Goal: Obtain resource: Obtain resource

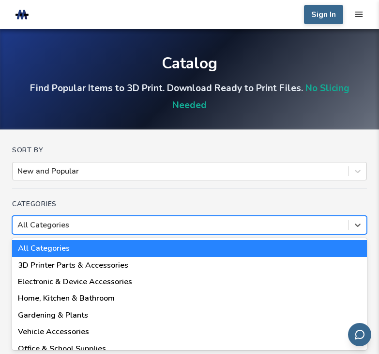
scroll to position [33, 0]
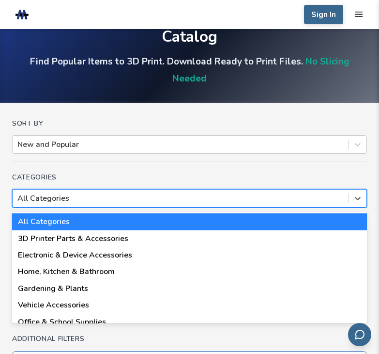
click at [90, 207] on div "18 results available. Use Up and Down to choose options, press Enter to select …" at bounding box center [189, 198] width 355 height 18
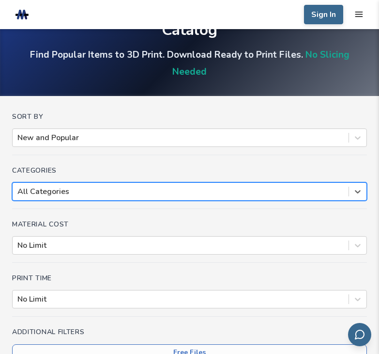
click at [113, 194] on div at bounding box center [180, 191] width 326 height 11
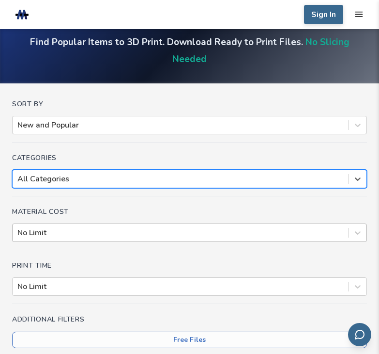
click at [95, 244] on div "Material Cost No Limit" at bounding box center [189, 229] width 355 height 42
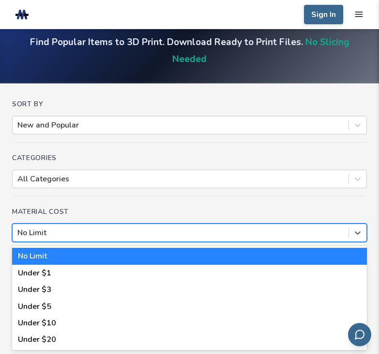
click at [103, 233] on div at bounding box center [180, 232] width 326 height 11
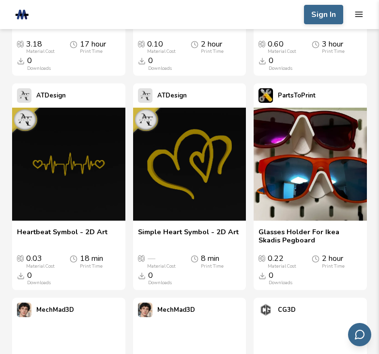
scroll to position [677, 0]
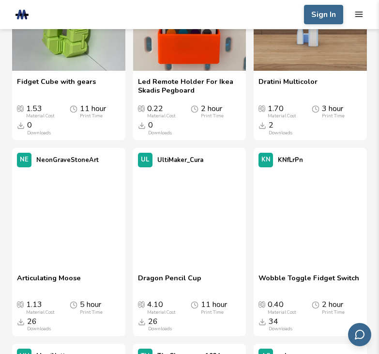
scroll to position [2988, 0]
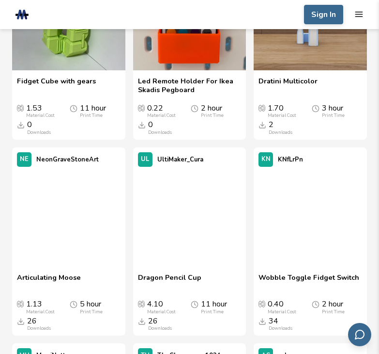
click at [56, 70] on img at bounding box center [68, 13] width 113 height 113
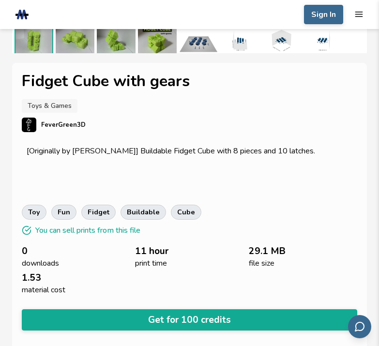
scroll to position [222, 0]
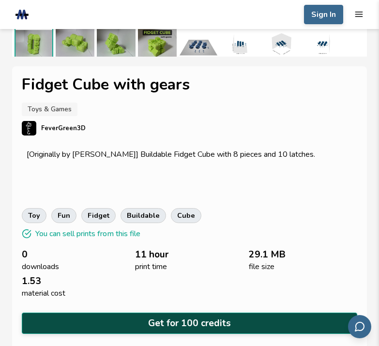
click at [158, 318] on button "Get for 100 credits" at bounding box center [190, 323] width 336 height 21
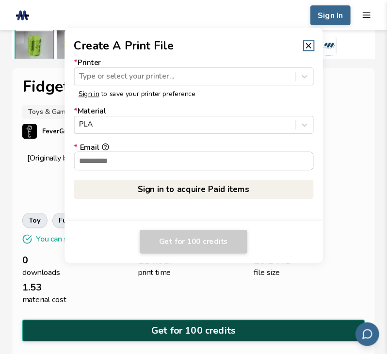
scroll to position [219, 0]
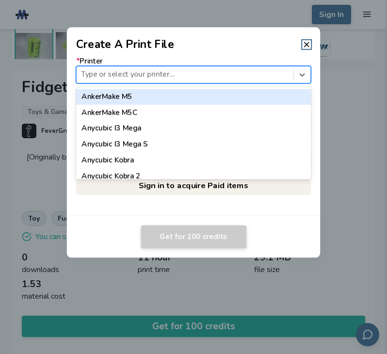
click at [190, 81] on div "Type or select your printer..." at bounding box center [185, 74] width 217 height 14
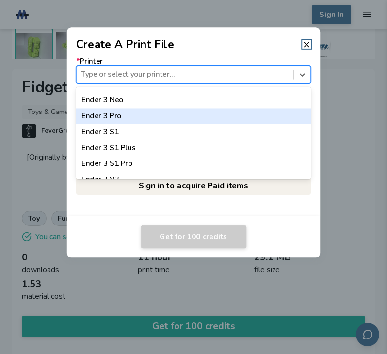
scroll to position [634, 0]
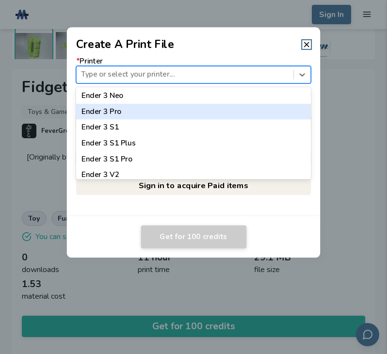
click at [170, 111] on div "Ender 3 Pro" at bounding box center [193, 112] width 235 height 16
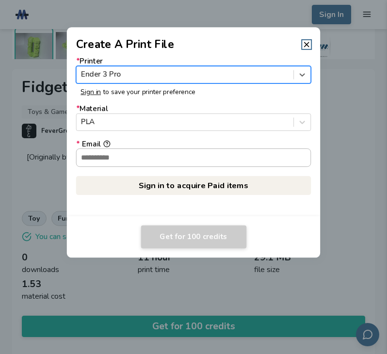
click at [146, 156] on input "* Email" at bounding box center [194, 157] width 234 height 17
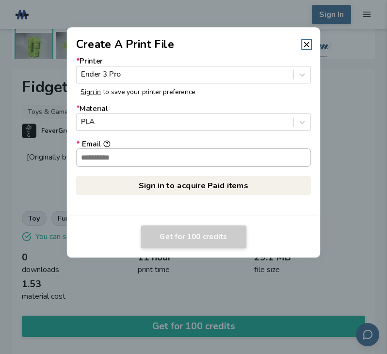
scroll to position [2, 0]
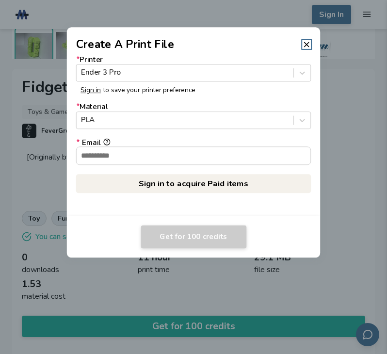
click at [31, 101] on dialog "Create A Print File * Printer Ender 3 Pro Sign in to save your printer preferen…" at bounding box center [193, 177] width 367 height 336
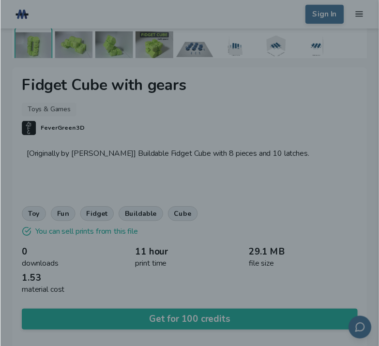
scroll to position [222, 0]
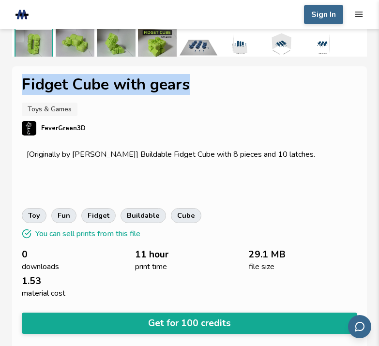
drag, startPoint x: 205, startPoint y: 81, endPoint x: 23, endPoint y: 90, distance: 182.3
click at [23, 90] on h1 "Fidget Cube with gears" at bounding box center [190, 84] width 336 height 17
copy h1 "Fidget Cube with gears"
